Goal: Information Seeking & Learning: Learn about a topic

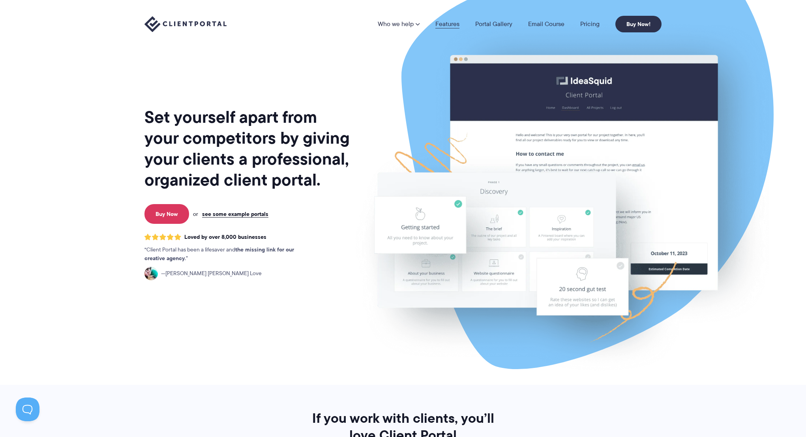
click at [451, 23] on link "Features" at bounding box center [447, 24] width 24 height 6
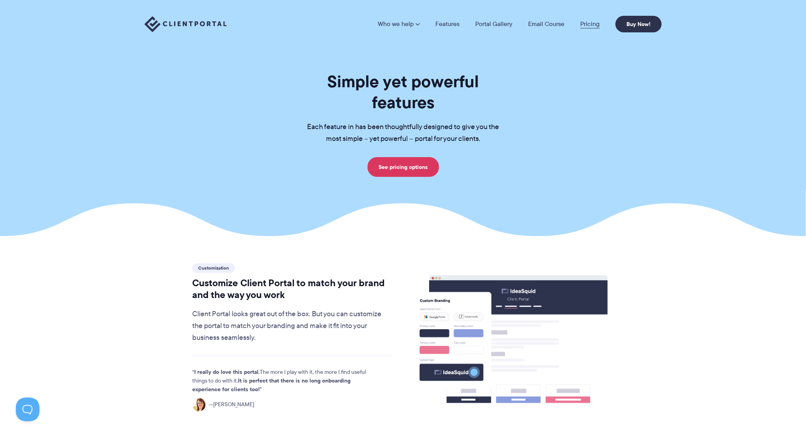
click at [594, 27] on link "Pricing" at bounding box center [589, 24] width 19 height 6
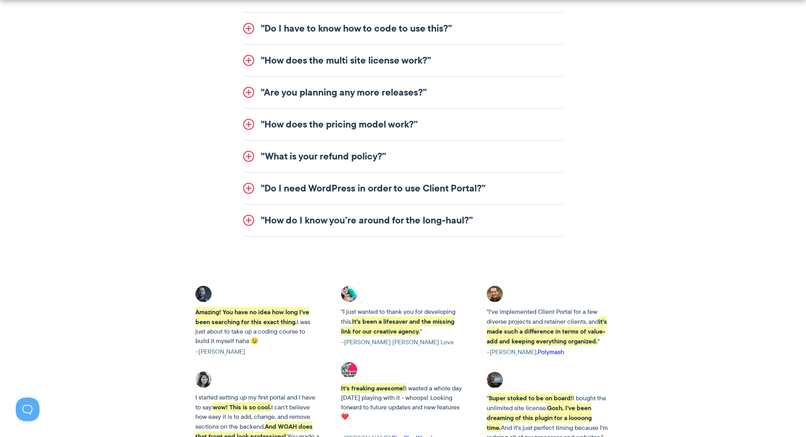
scroll to position [1092, 0]
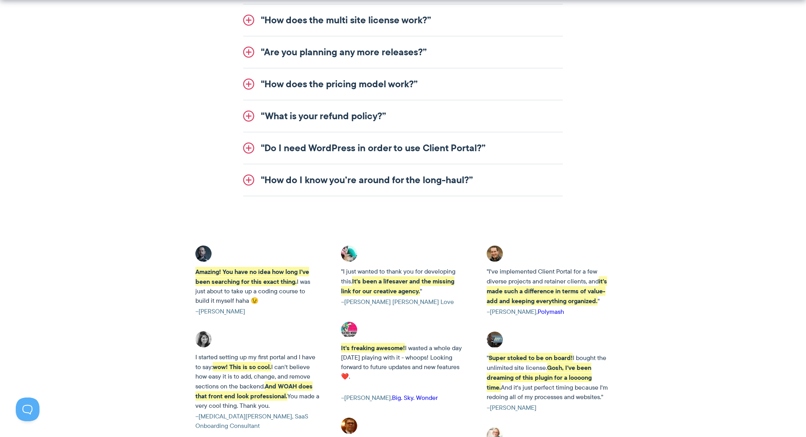
click at [382, 148] on link ""Do I need WordPress in order to use Client Portal?”" at bounding box center [403, 148] width 320 height 32
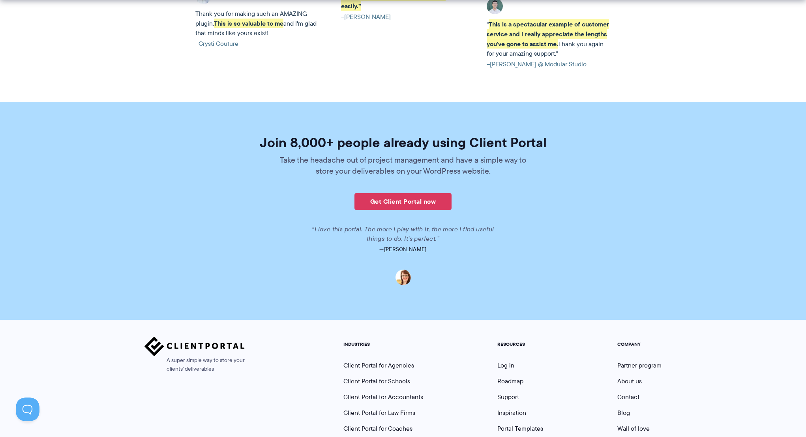
scroll to position [1796, 0]
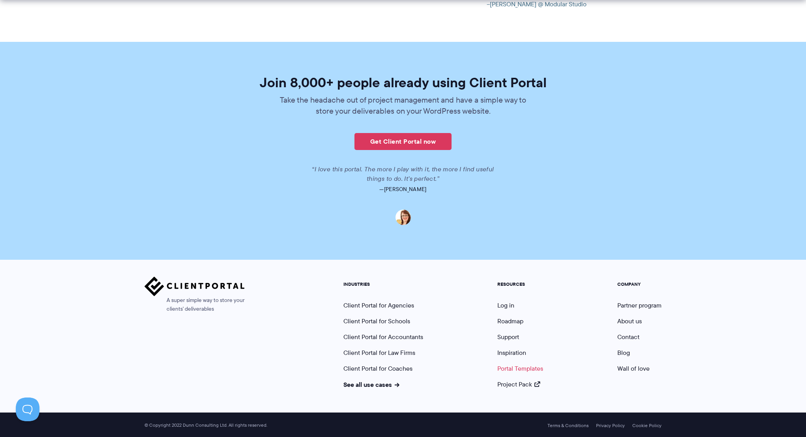
click at [522, 366] on link "Portal Templates" at bounding box center [520, 368] width 46 height 9
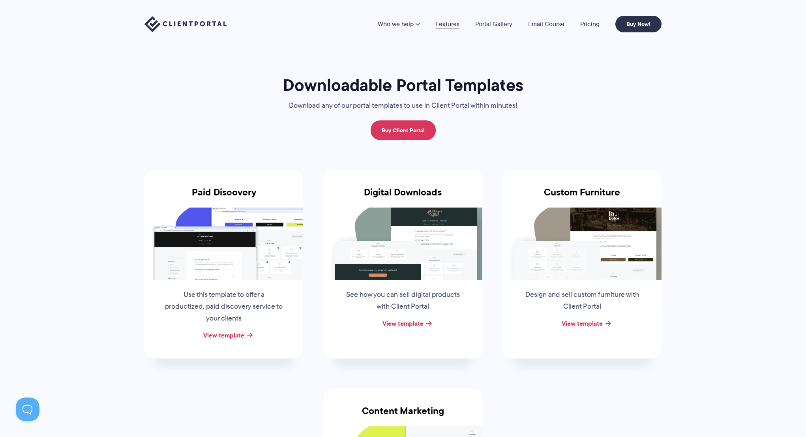
click at [438, 24] on link "Features" at bounding box center [447, 24] width 24 height 6
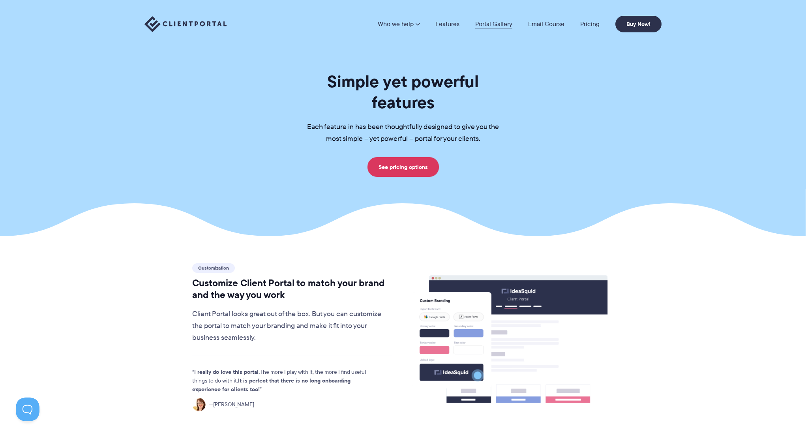
click at [500, 24] on link "Portal Gallery" at bounding box center [493, 24] width 37 height 6
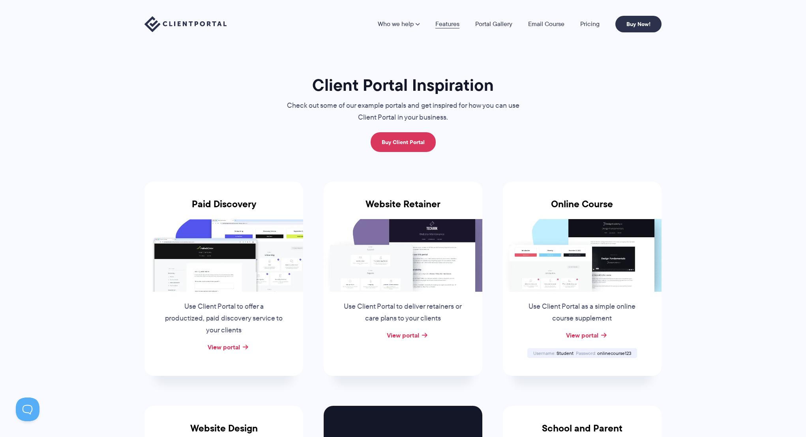
click at [441, 22] on link "Features" at bounding box center [447, 24] width 24 height 6
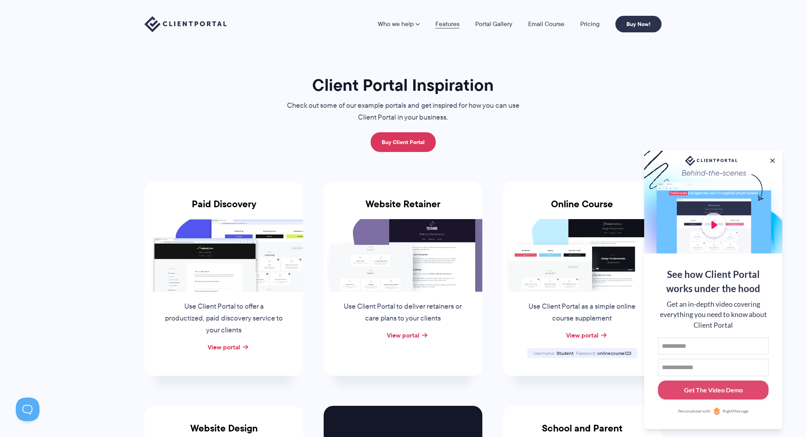
click at [450, 24] on link "Features" at bounding box center [447, 24] width 24 height 6
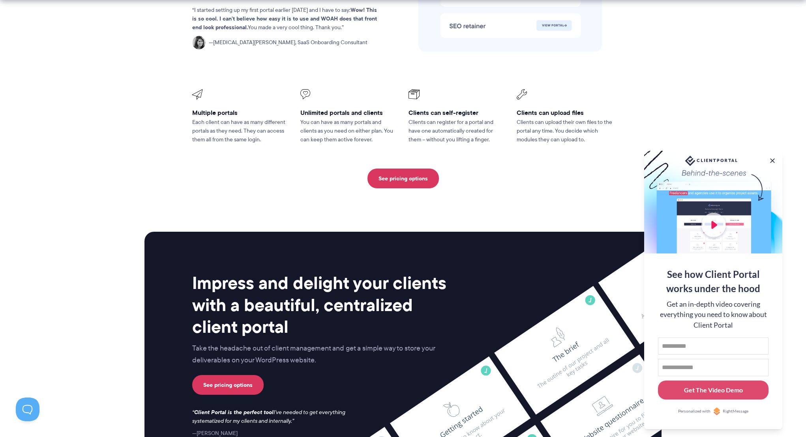
scroll to position [2011, 0]
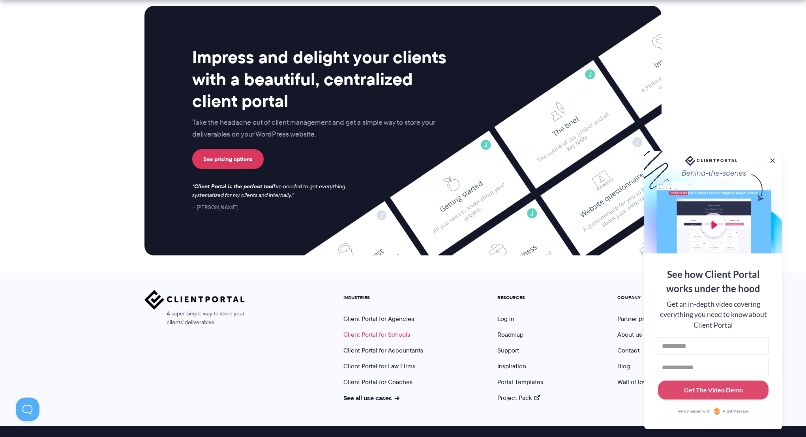
click at [396, 330] on link "Client Portal for Schools" at bounding box center [376, 334] width 67 height 9
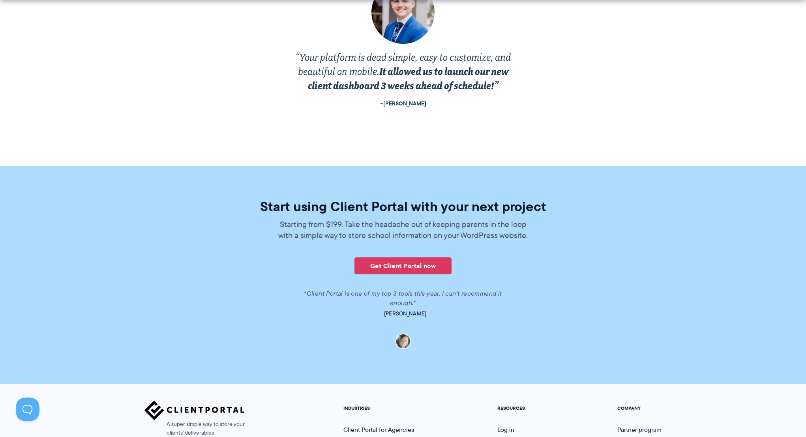
scroll to position [1643, 0]
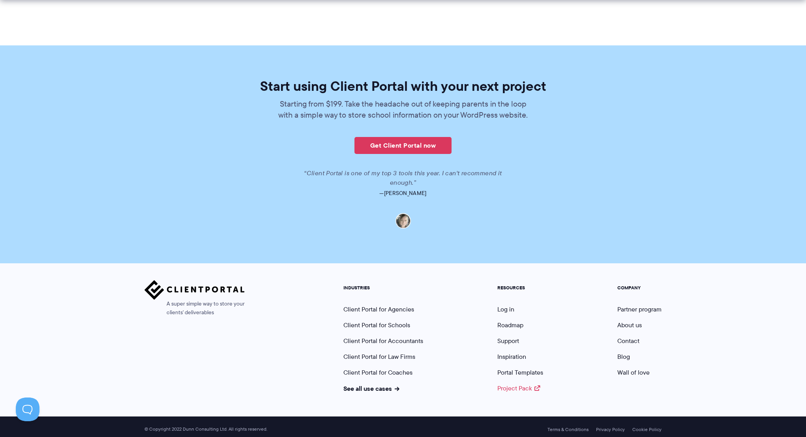
click at [505, 384] on link "Project Pack" at bounding box center [518, 388] width 43 height 9
click at [513, 352] on link "Inspiration" at bounding box center [511, 356] width 29 height 9
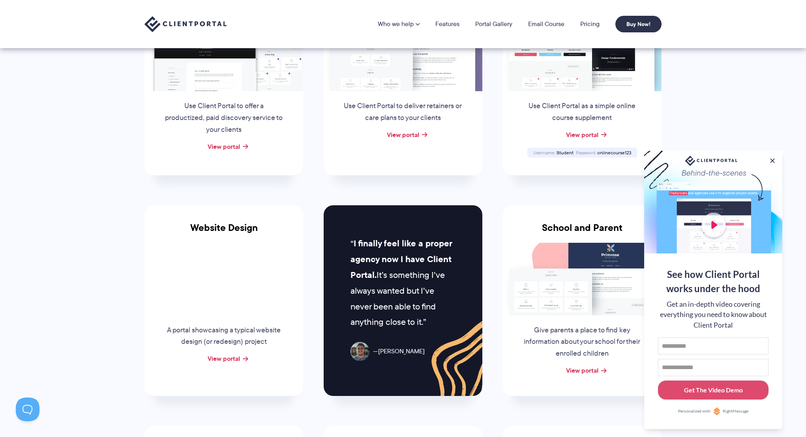
scroll to position [74, 0]
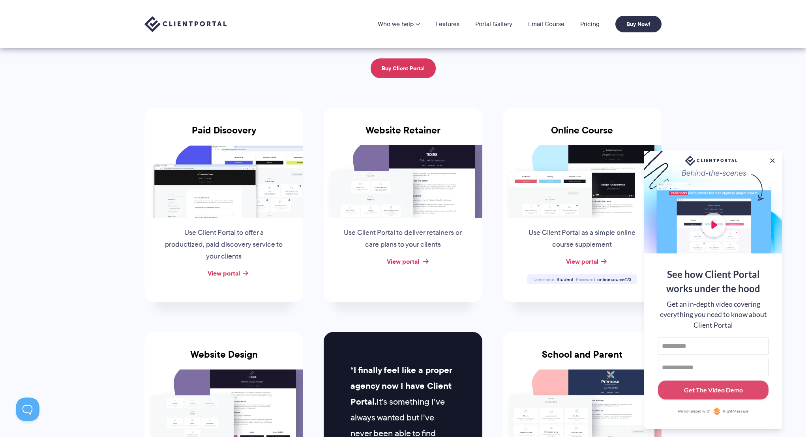
click at [406, 257] on link "View portal" at bounding box center [403, 261] width 32 height 9
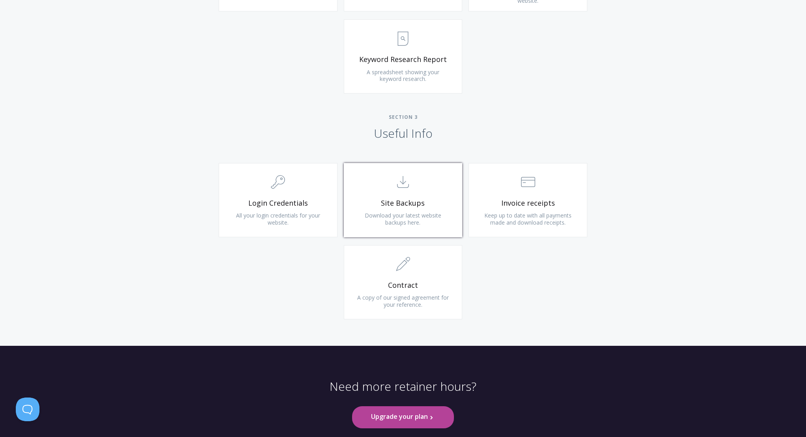
scroll to position [682, 0]
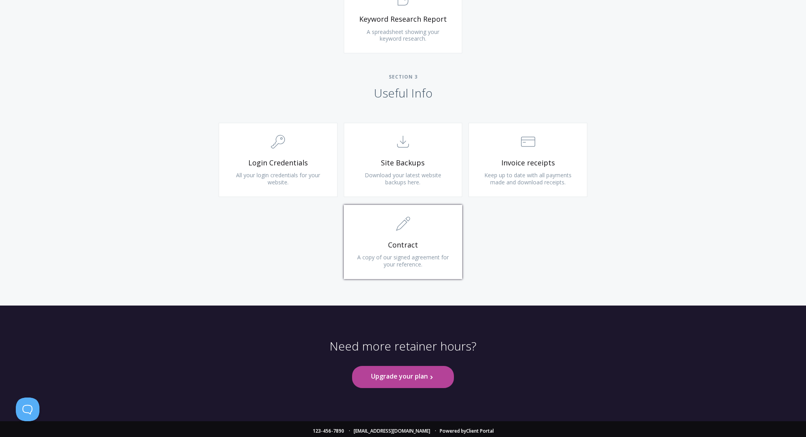
click at [426, 235] on link ".st0{fill:none;stroke:#000000;stroke-width:2;stroke-miterlimit:10;} 1. General …" at bounding box center [403, 242] width 119 height 74
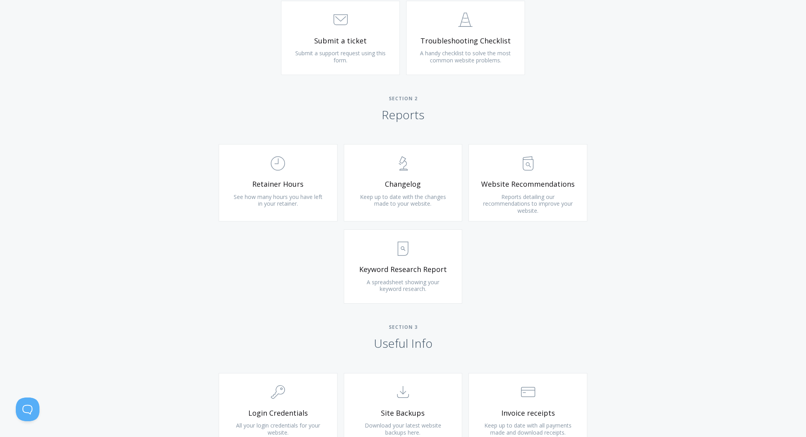
scroll to position [223, 0]
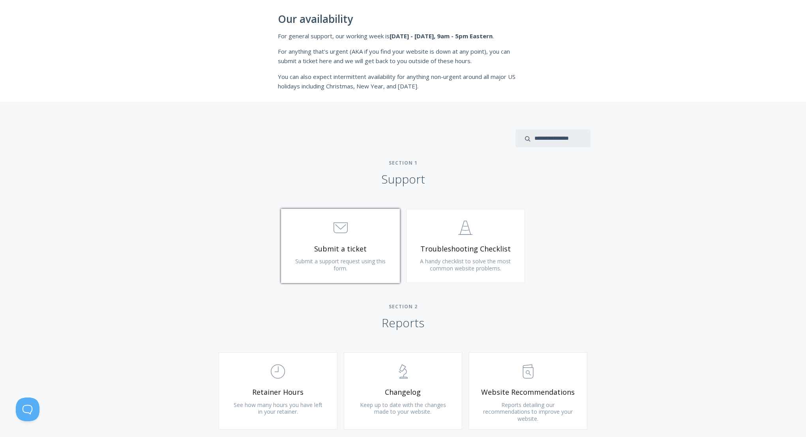
click at [356, 232] on span ".st0{fill:none;stroke:#000000;stroke-width:2;stroke-miterlimit:10;} 3. Communic…" at bounding box center [340, 228] width 94 height 24
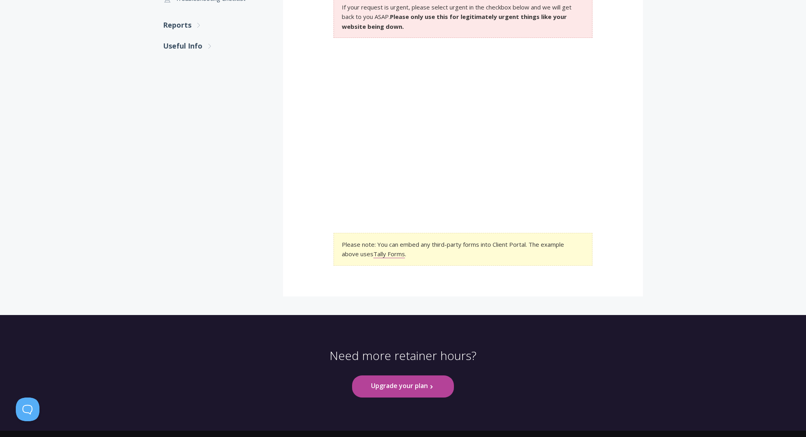
scroll to position [243, 0]
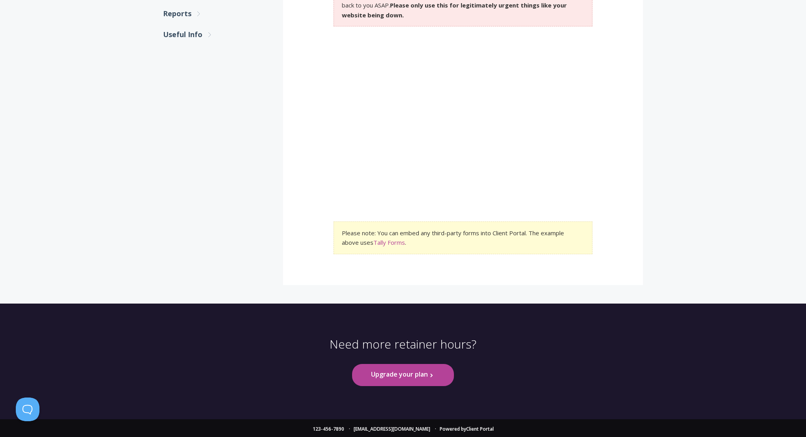
click at [382, 240] on link "Tally Forms" at bounding box center [389, 242] width 32 height 8
